Goal: Complete application form

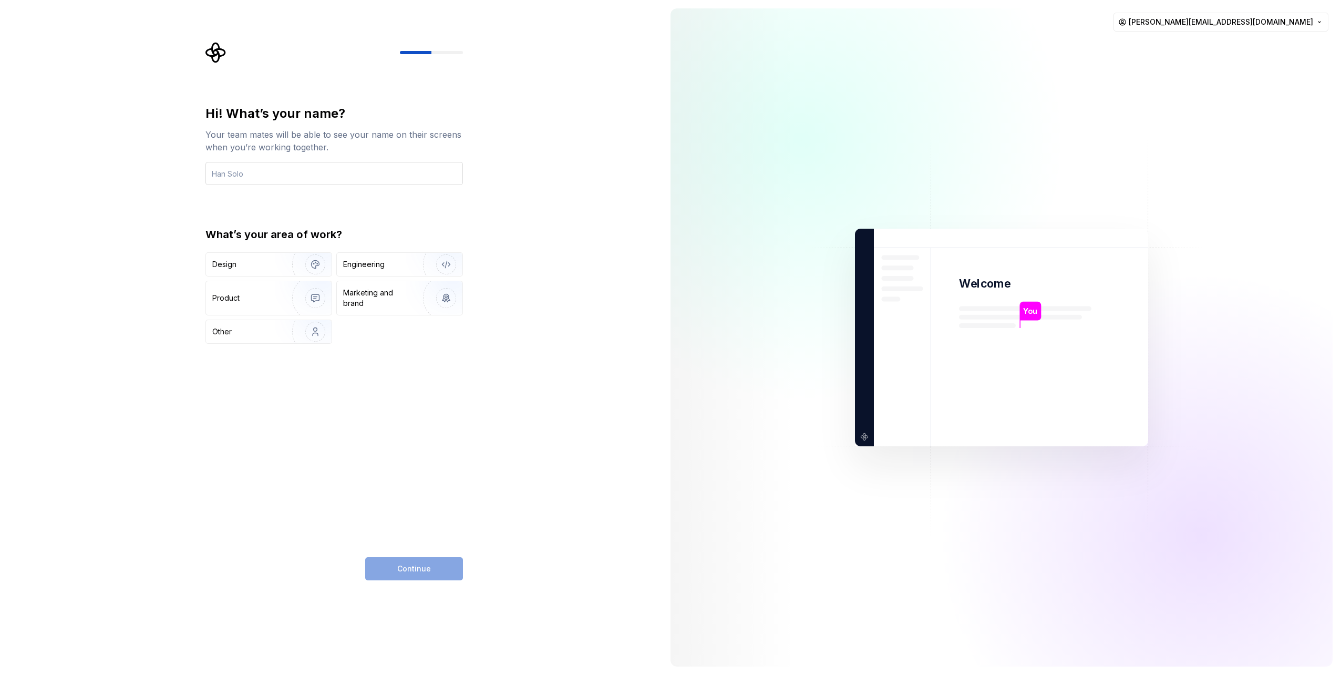
click at [319, 175] on input "text" at bounding box center [335, 173] width 258 height 23
type input "Robert Hrastic"
click at [242, 331] on div "Other" at bounding box center [242, 331] width 61 height 11
click at [416, 569] on span "Continue" at bounding box center [414, 568] width 34 height 11
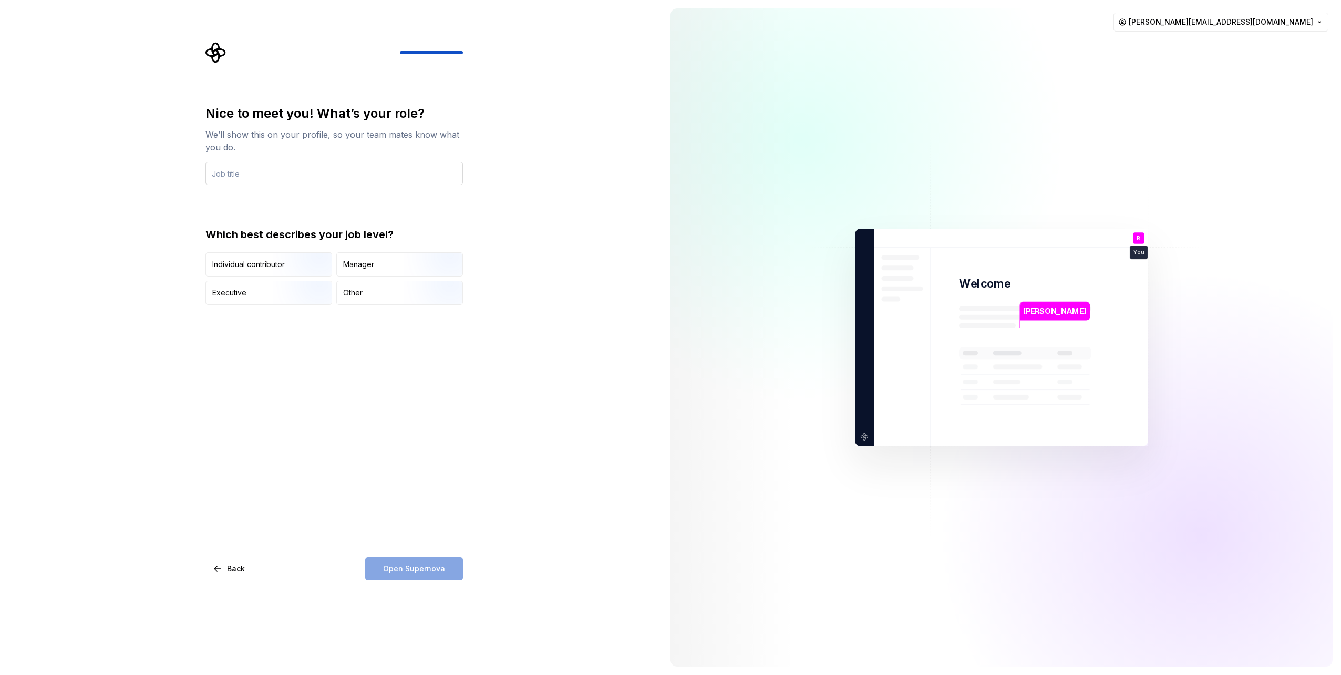
click at [326, 176] on input "text" at bounding box center [335, 173] width 258 height 23
type input "UX writer"
click at [567, 353] on div "Nice to meet you! What’s your role? We’ll show this on your profile, so your te…" at bounding box center [331, 337] width 662 height 675
click at [250, 263] on div "Individual contributor" at bounding box center [248, 264] width 73 height 11
click at [416, 573] on span "Open Supernova" at bounding box center [414, 568] width 62 height 11
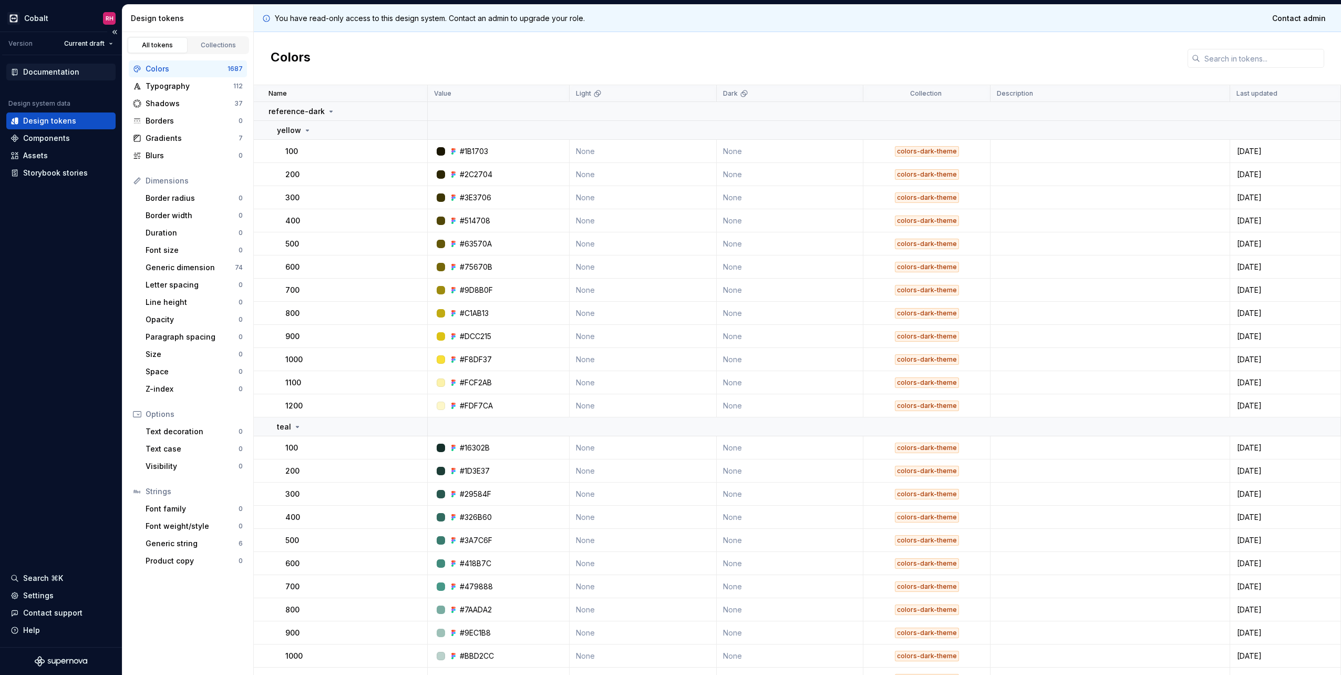
click at [45, 69] on div "Documentation" at bounding box center [51, 72] width 56 height 11
